Goal: Check status: Check status

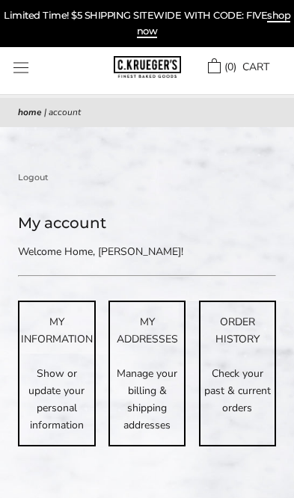
click at [234, 365] on p "Check your past & current orders" at bounding box center [237, 391] width 75 height 52
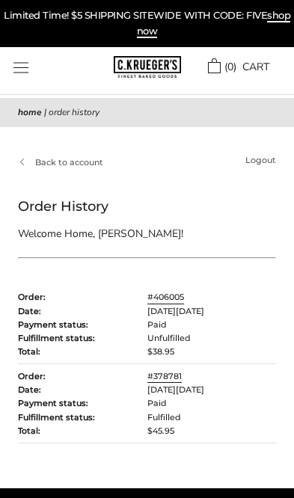
click at [172, 291] on link "#406005" at bounding box center [165, 296] width 37 height 13
click at [23, 150] on main "Home | Order History Back to account Logout Order History Welcome Home, [PERSON…" at bounding box center [147, 270] width 294 height 345
click at [266, 147] on main "Home | Order History Back to account Logout Order History Welcome Home, [PERSON…" at bounding box center [147, 270] width 294 height 345
click at [266, 161] on link "Logout" at bounding box center [260, 159] width 31 height 13
